Goal: Task Accomplishment & Management: Complete application form

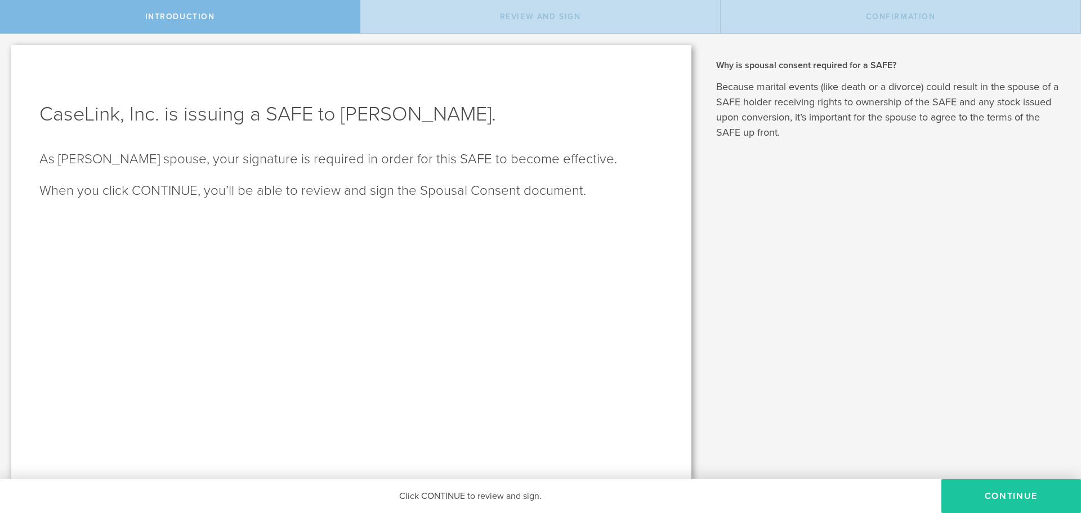
click at [992, 490] on button "Continue" at bounding box center [1012, 496] width 140 height 34
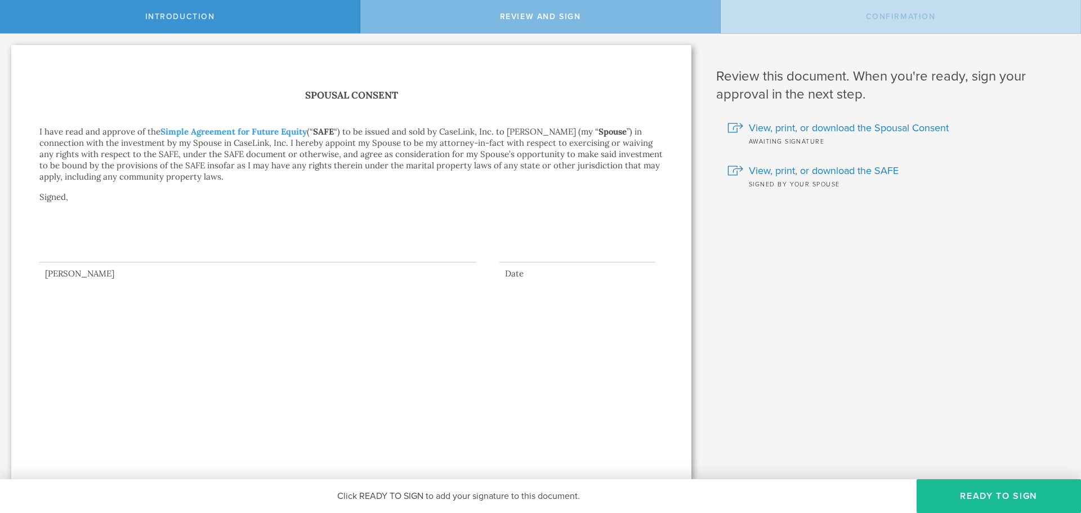
click at [66, 257] on div at bounding box center [257, 239] width 437 height 45
click at [998, 499] on button "Ready to Sign" at bounding box center [999, 496] width 164 height 34
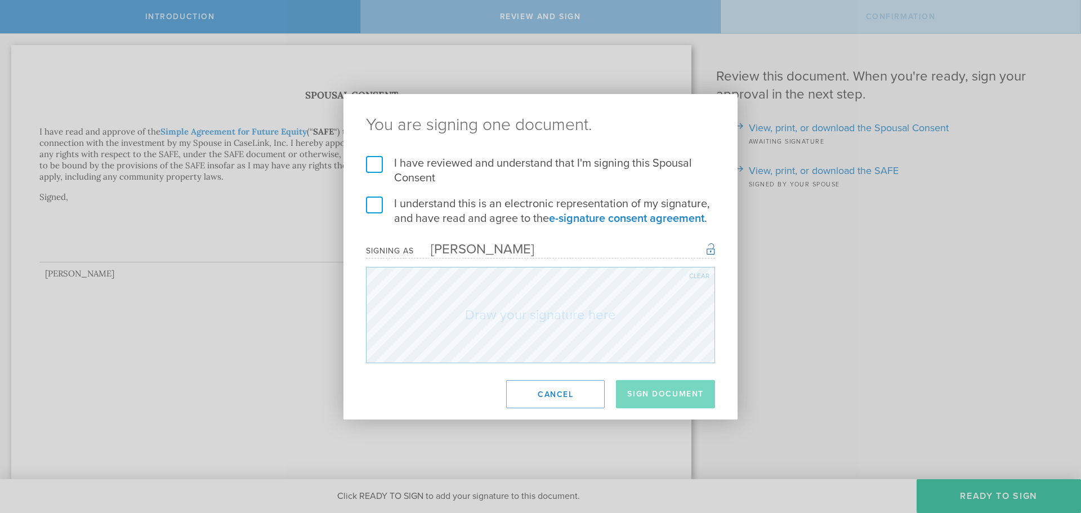
click at [372, 163] on label "I have reviewed and understand that I'm signing this Spousal Consent" at bounding box center [540, 170] width 349 height 29
click at [0, 0] on input "I have reviewed and understand that I'm signing this Spousal Consent" at bounding box center [0, 0] width 0 height 0
click at [372, 203] on label "I understand this is an electronic representation of my signature, and have rea…" at bounding box center [540, 211] width 349 height 29
click at [0, 0] on input "I understand this is an electronic representation of my signature, and have rea…" at bounding box center [0, 0] width 0 height 0
click at [690, 276] on div "Clear" at bounding box center [699, 276] width 20 height 7
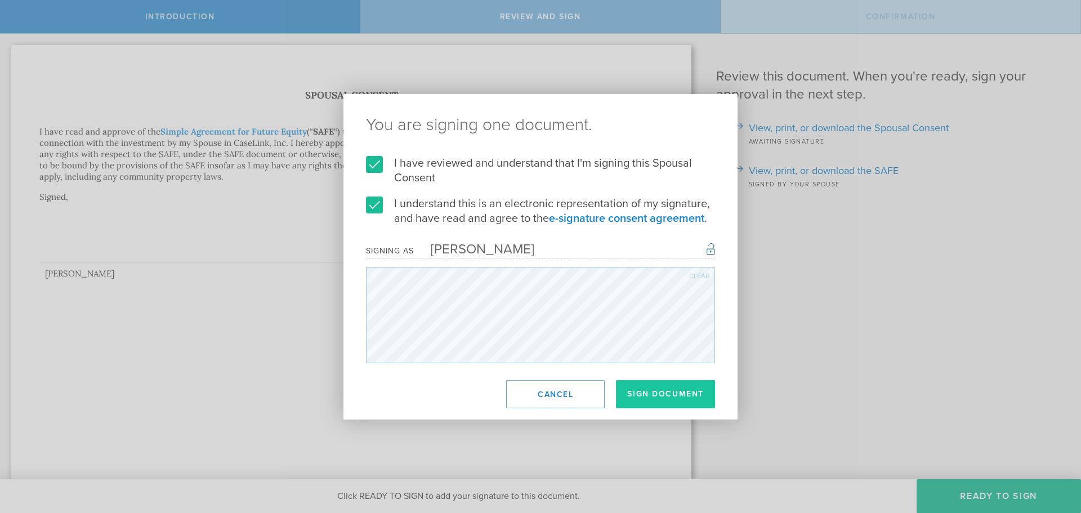
click at [660, 397] on button "Sign Document" at bounding box center [665, 394] width 99 height 28
